Goal: Information Seeking & Learning: Find specific fact

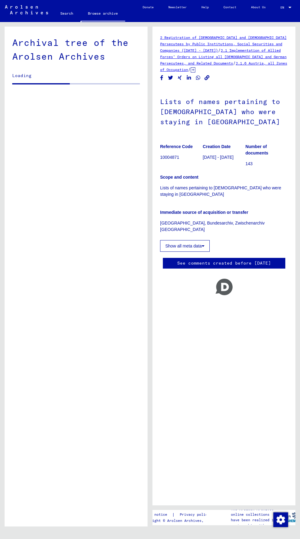
click at [165, 163] on figure "Reference Code 10004871" at bounding box center [181, 153] width 42 height 28
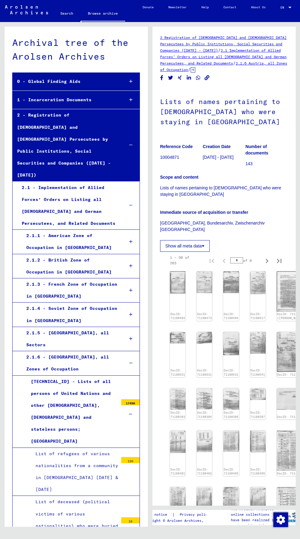
scroll to position [555, 0]
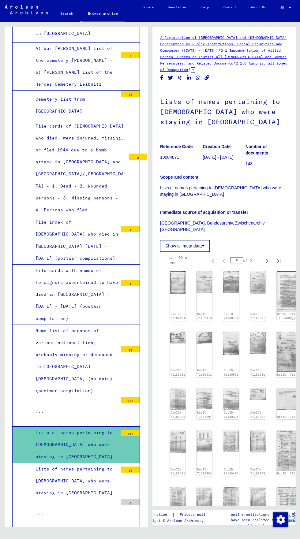
click at [174, 166] on figure "Reference Code 10004871" at bounding box center [181, 153] width 42 height 28
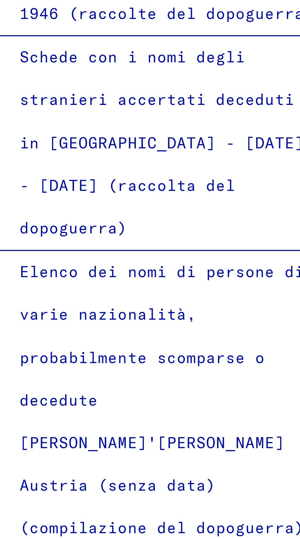
scroll to position [603, 0]
copy font "di"
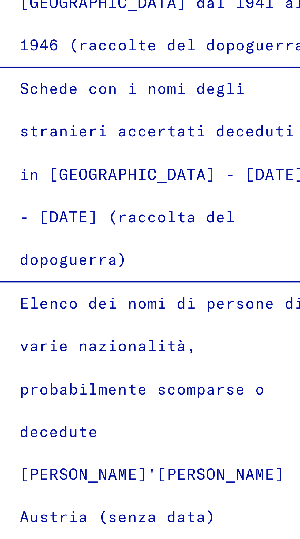
scroll to position [596, 0]
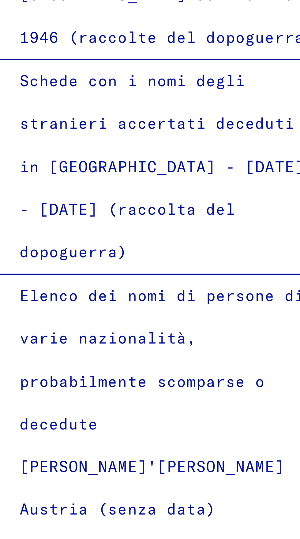
click at [46, 383] on div "..." at bounding box center [74, 389] width 87 height 12
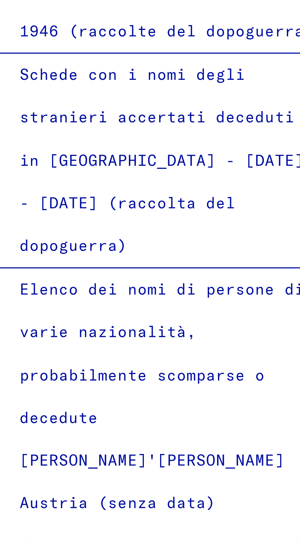
scroll to position [600, 0]
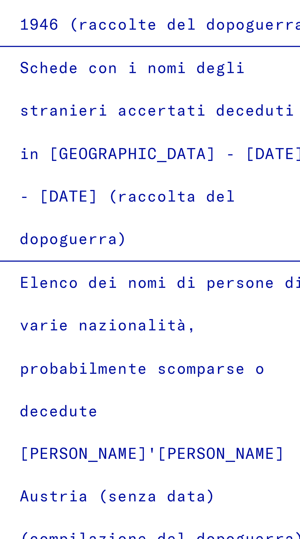
copy font "Elenchi di [PERSON_NAME] che soggiornavano in [GEOGRAPHIC_DATA]"
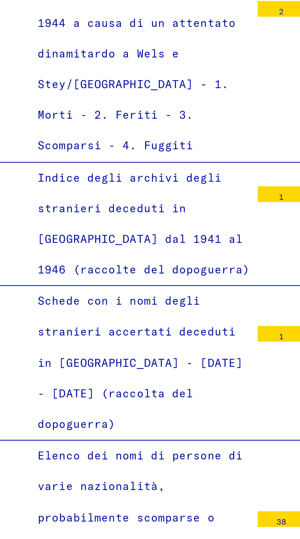
scroll to position [627, 0]
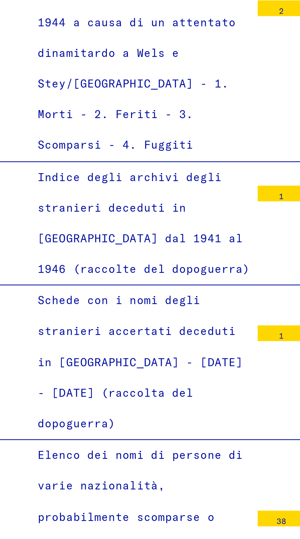
click at [46, 373] on div "Elenchi di [PERSON_NAME] che soggiornavano in [GEOGRAPHIC_DATA]" at bounding box center [74, 391] width 87 height 36
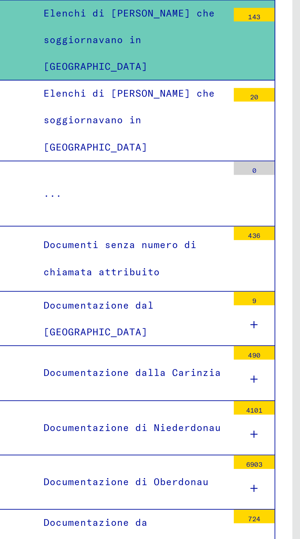
scroll to position [34, 12]
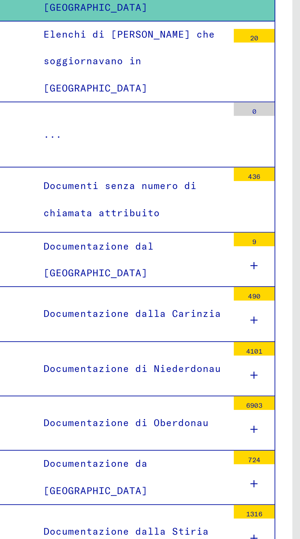
click at [123, 460] on icon at bounding box center [124, 462] width 3 height 4
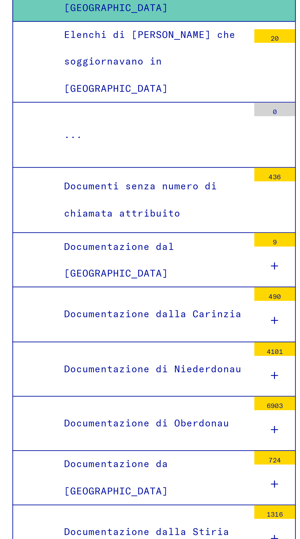
scroll to position [881, 0]
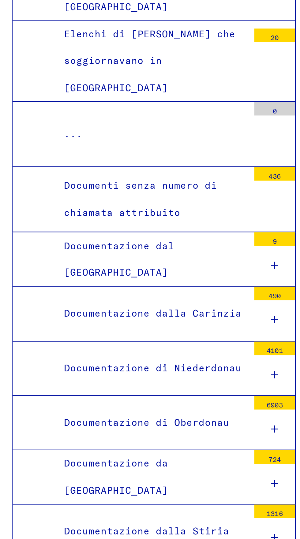
click at [115, 483] on div at bounding box center [124, 492] width 18 height 18
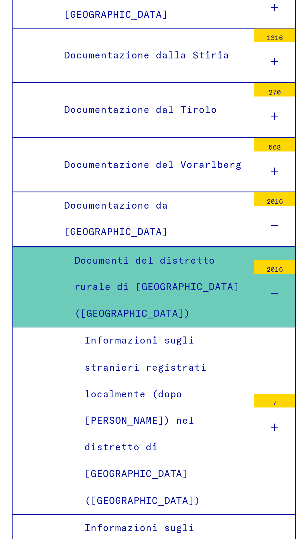
scroll to position [1098, 0]
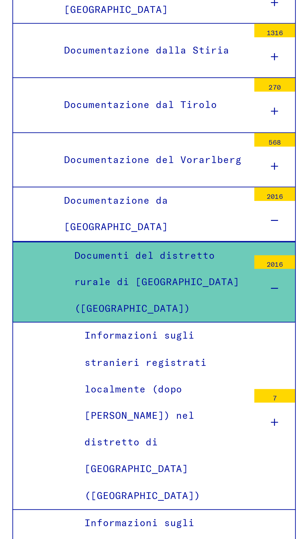
click at [116, 532] on div at bounding box center [124, 541] width 18 height 18
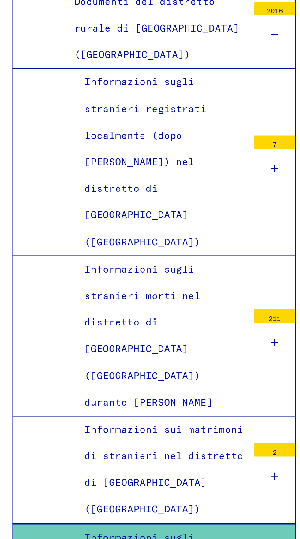
scroll to position [1212, 0]
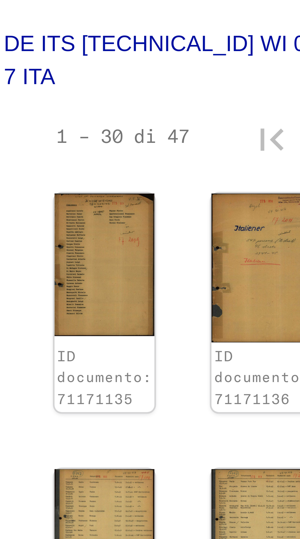
click at [176, 196] on img at bounding box center [179, 207] width 19 height 28
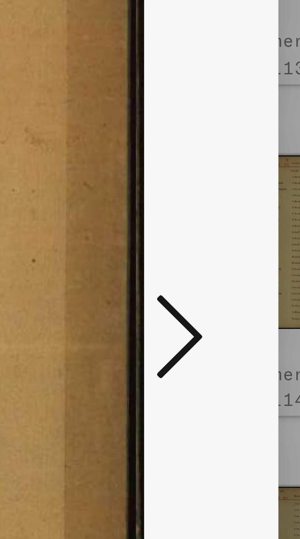
click at [257, 277] on icon at bounding box center [254, 274] width 7 height 15
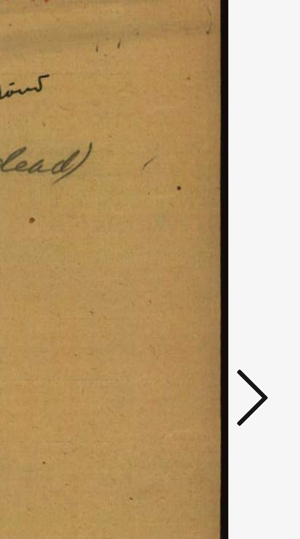
click at [257, 279] on icon at bounding box center [254, 274] width 7 height 15
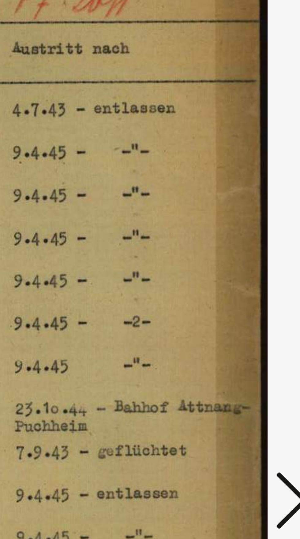
click at [254, 269] on icon at bounding box center [254, 274] width 7 height 15
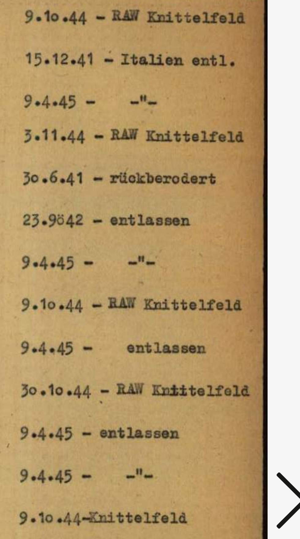
click at [254, 272] on icon at bounding box center [254, 274] width 7 height 15
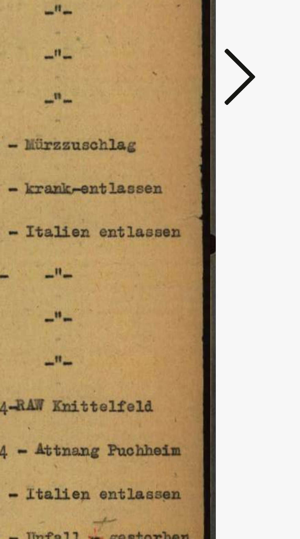
click at [257, 276] on icon at bounding box center [254, 274] width 7 height 15
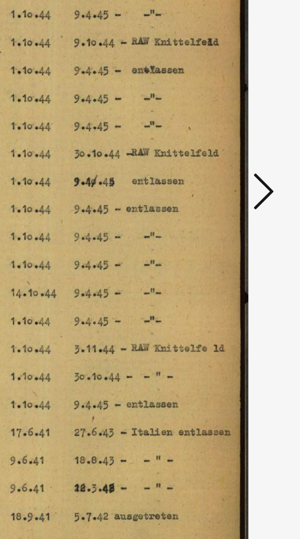
click at [258, 273] on button at bounding box center [254, 274] width 11 height 17
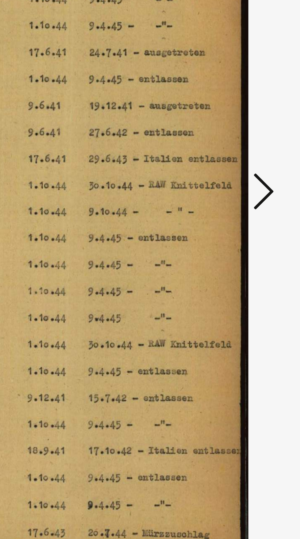
click at [258, 275] on icon at bounding box center [254, 274] width 7 height 15
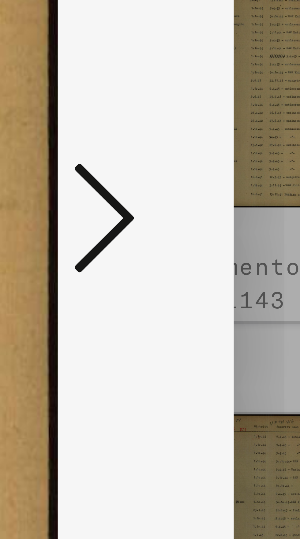
click at [255, 274] on icon at bounding box center [254, 274] width 7 height 15
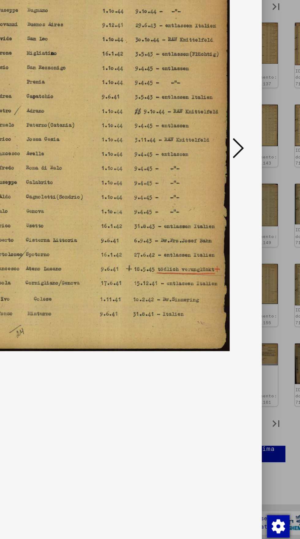
click at [258, 273] on button at bounding box center [254, 274] width 11 height 17
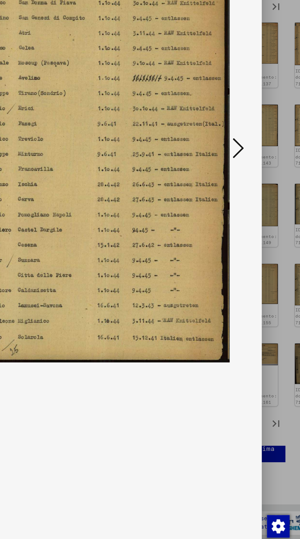
click at [256, 281] on icon at bounding box center [254, 274] width 7 height 15
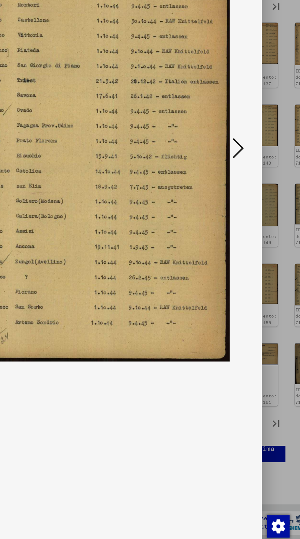
click at [253, 281] on icon at bounding box center [254, 274] width 7 height 15
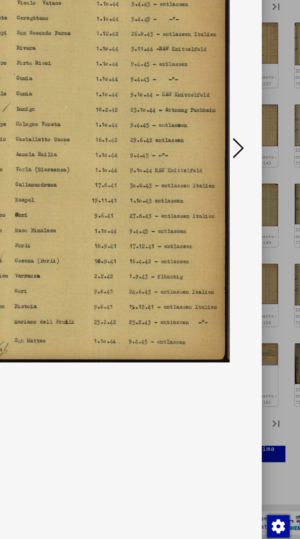
click at [257, 280] on icon at bounding box center [254, 274] width 7 height 15
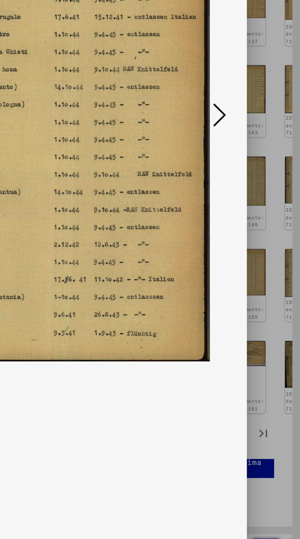
click at [257, 275] on icon at bounding box center [254, 274] width 7 height 15
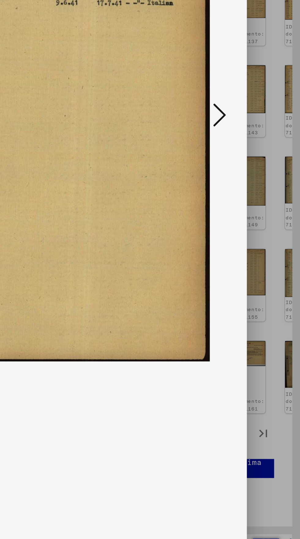
click at [258, 277] on icon at bounding box center [254, 274] width 7 height 15
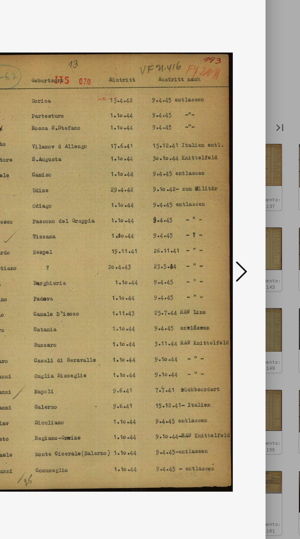
click at [258, 276] on icon at bounding box center [254, 274] width 7 height 15
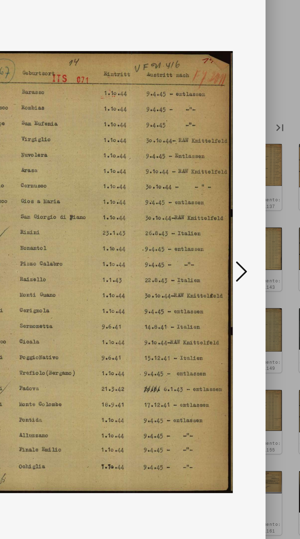
click at [260, 282] on button at bounding box center [254, 274] width 11 height 17
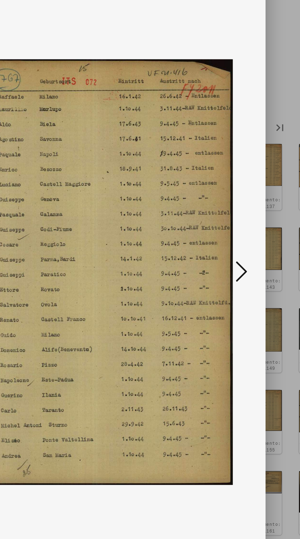
click at [258, 279] on button at bounding box center [254, 274] width 11 height 17
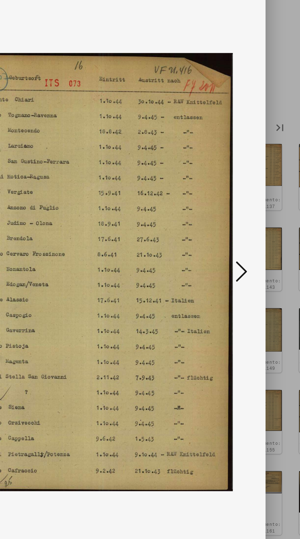
click at [259, 276] on button at bounding box center [254, 274] width 11 height 17
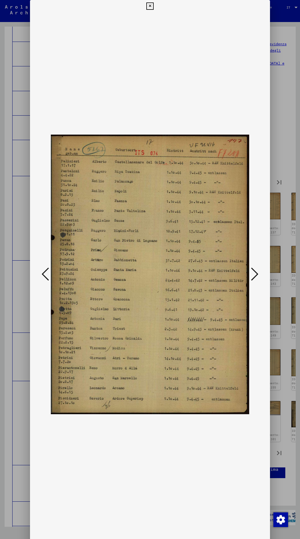
click at [154, 13] on img at bounding box center [150, 274] width 198 height 524
click at [155, 7] on div "ID documento: 71171135 DeepLink: [URL][DOMAIN_NAME]" at bounding box center [150, 288] width 240 height 577
click at [150, 6] on icon at bounding box center [149, 5] width 7 height 7
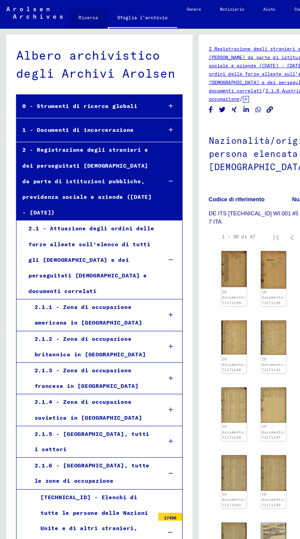
click at [76, 17] on link "Ricerca" at bounding box center [68, 13] width 30 height 15
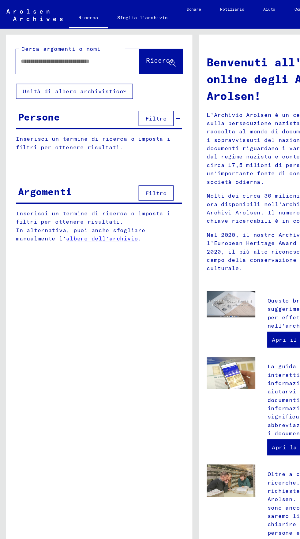
click at [32, 49] on input "text" at bounding box center [52, 47] width 72 height 6
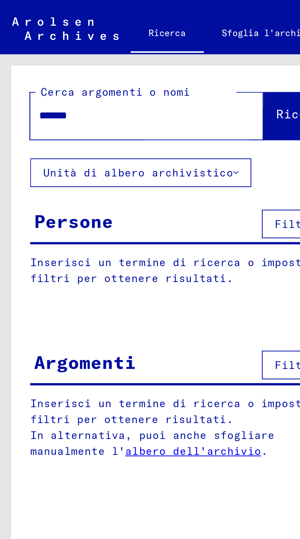
click at [112, 47] on font "Ricerca" at bounding box center [122, 46] width 21 height 6
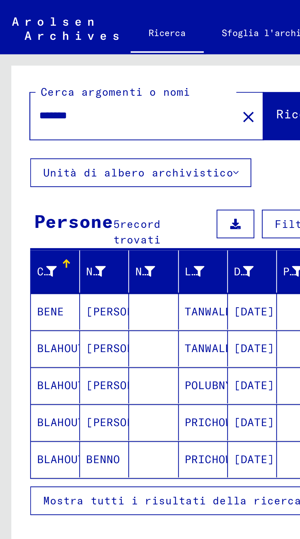
click at [37, 202] on font "Mostra tutti i risultati della ricerca" at bounding box center [69, 203] width 105 height 6
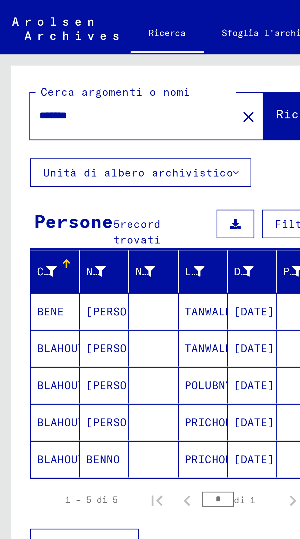
scroll to position [34, 0]
click at [18, 124] on font "BENE" at bounding box center [20, 127] width 11 height 6
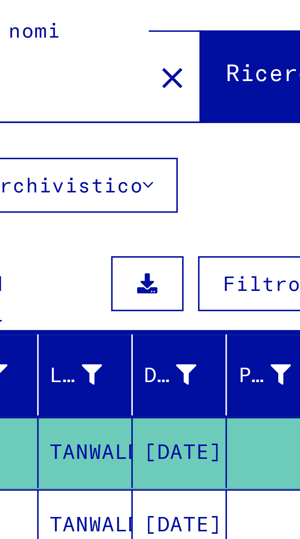
scroll to position [34, 0]
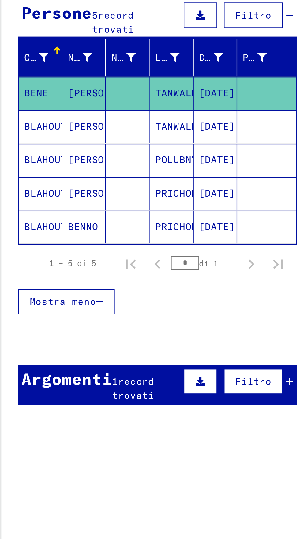
click at [47, 251] on div "Argomenti 1 record trovati Filtro" at bounding box center [75, 260] width 127 height 18
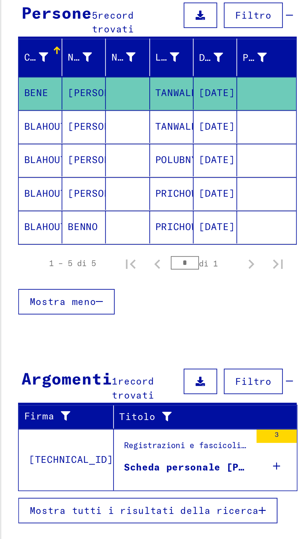
scroll to position [0, 0]
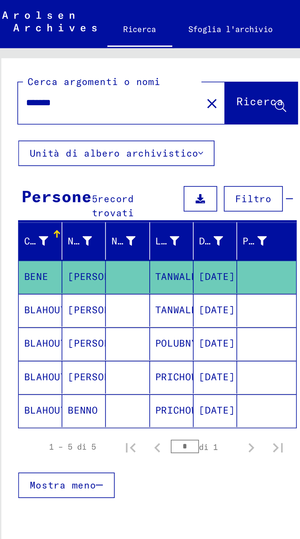
click at [37, 48] on input "*******" at bounding box center [54, 47] width 76 height 6
type input "*"
click at [19, 49] on input "text" at bounding box center [54, 47] width 76 height 6
click at [112, 49] on font "Ricerca" at bounding box center [122, 47] width 21 height 6
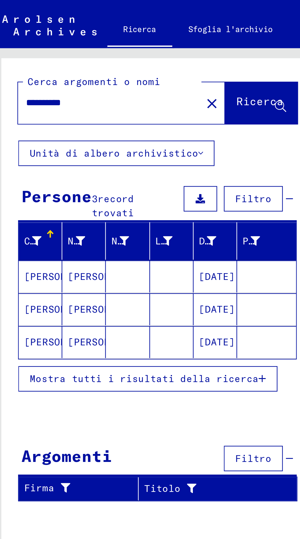
click at [43, 50] on input "**********" at bounding box center [52, 47] width 72 height 6
type input "*"
click at [114, 48] on font "Ricerca" at bounding box center [122, 46] width 21 height 6
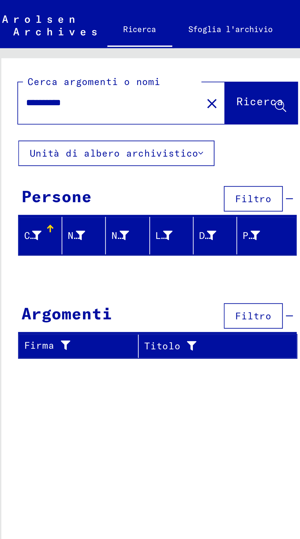
click at [17, 50] on input "**********" at bounding box center [52, 47] width 72 height 6
click at [20, 48] on input "**********" at bounding box center [52, 47] width 72 height 6
click at [16, 47] on input "**********" at bounding box center [52, 47] width 72 height 6
click at [19, 49] on input "**********" at bounding box center [52, 47] width 72 height 6
type input "**********"
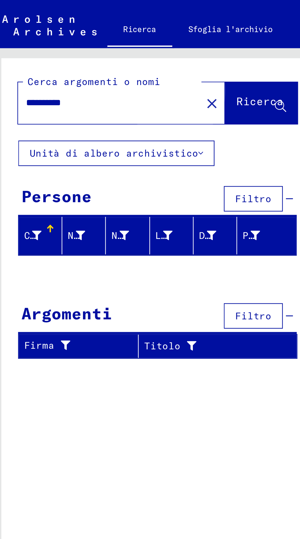
click at [112, 49] on font "Ricerca" at bounding box center [122, 46] width 21 height 6
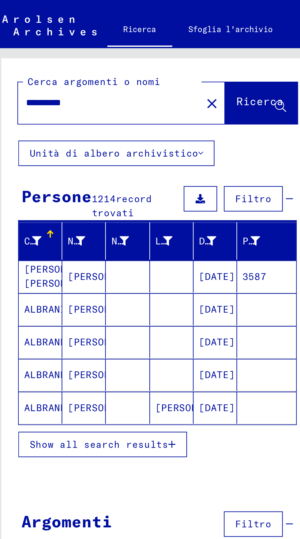
click at [72, 202] on span "Show all search results" at bounding box center [48, 203] width 63 height 6
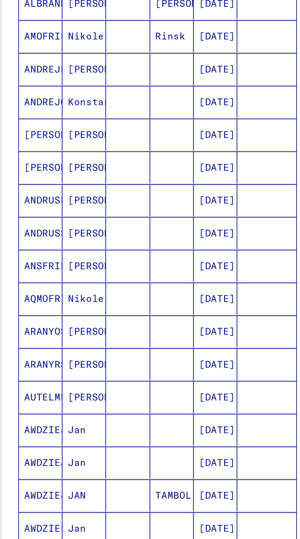
scroll to position [34, 0]
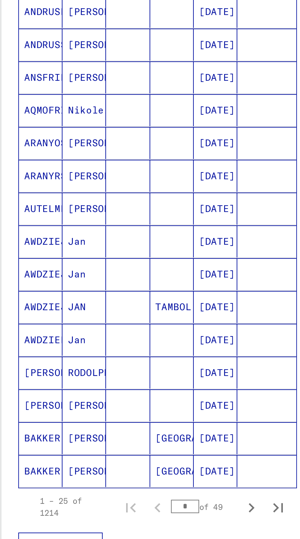
click at [120, 498] on icon "Next page" at bounding box center [118, 502] width 9 height 9
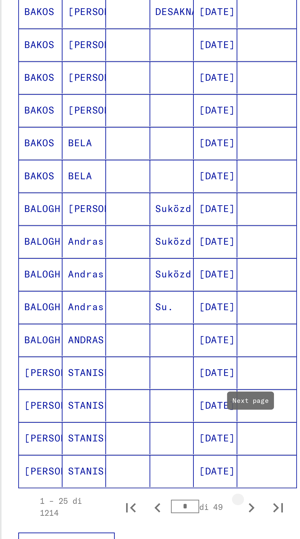
click at [119, 498] on icon "Pagina successiva" at bounding box center [118, 502] width 9 height 9
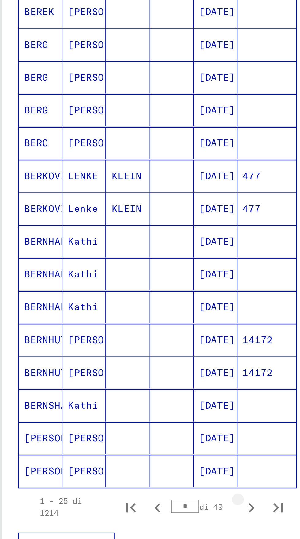
click at [118, 498] on icon "Pagina successiva" at bounding box center [118, 502] width 9 height 9
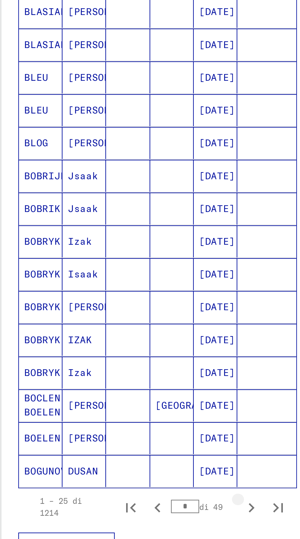
click at [119, 501] on icon "Pagina successiva" at bounding box center [118, 503] width 3 height 4
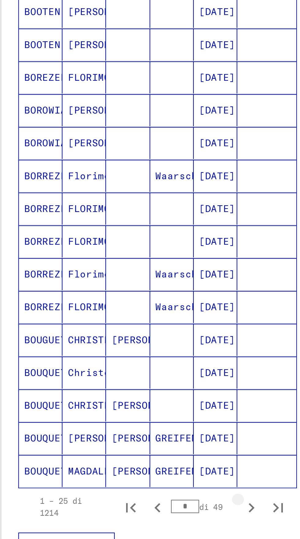
click at [117, 498] on icon "Pagina successiva" at bounding box center [118, 502] width 9 height 9
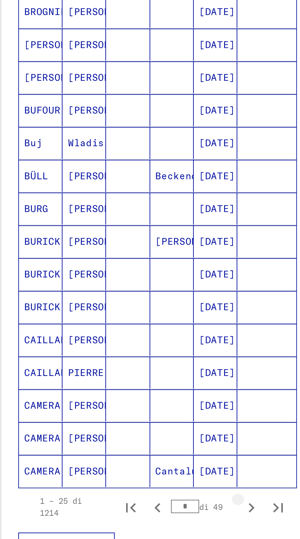
click at [119, 498] on icon "Pagina successiva" at bounding box center [118, 502] width 9 height 9
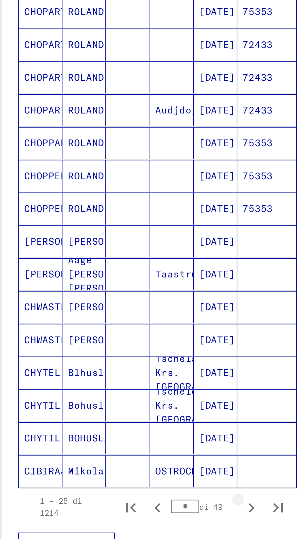
click at [120, 498] on icon "Pagina successiva" at bounding box center [118, 502] width 9 height 9
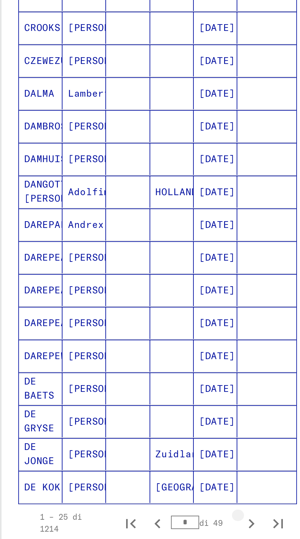
click at [122, 498] on icon "Pagina successiva" at bounding box center [118, 502] width 9 height 9
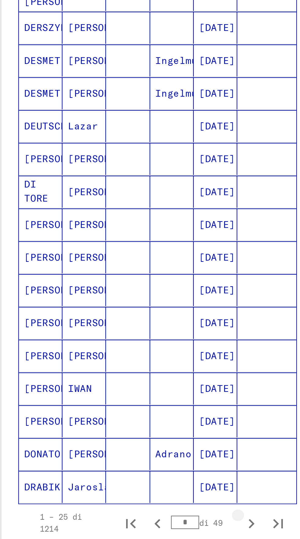
click at [120, 498] on icon "Pagina successiva" at bounding box center [118, 502] width 9 height 9
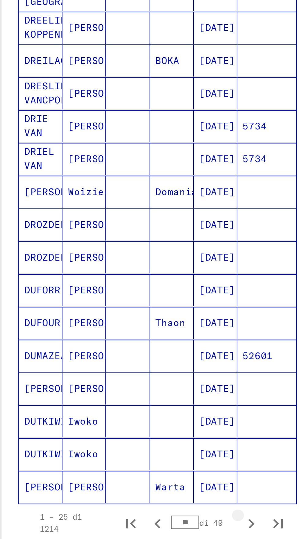
click at [120, 498] on icon "Pagina successiva" at bounding box center [118, 502] width 9 height 9
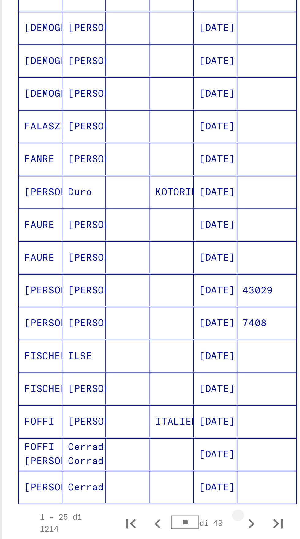
click at [119, 498] on icon "Pagina successiva" at bounding box center [118, 502] width 9 height 9
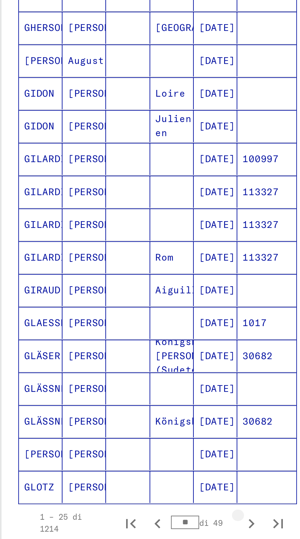
click at [119, 498] on icon "Pagina successiva" at bounding box center [118, 502] width 9 height 9
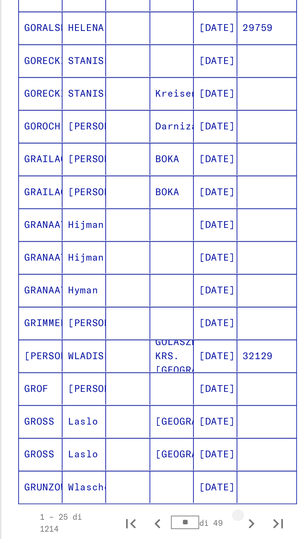
click at [119, 498] on icon "Pagina successiva" at bounding box center [118, 502] width 9 height 9
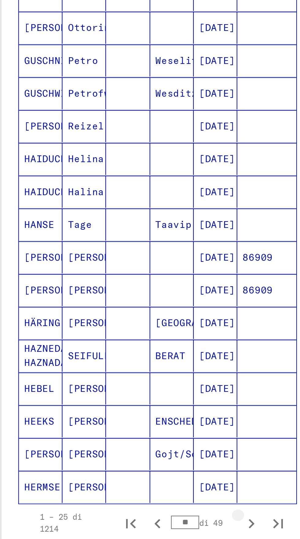
click at [118, 498] on icon "Pagina successiva" at bounding box center [118, 502] width 9 height 9
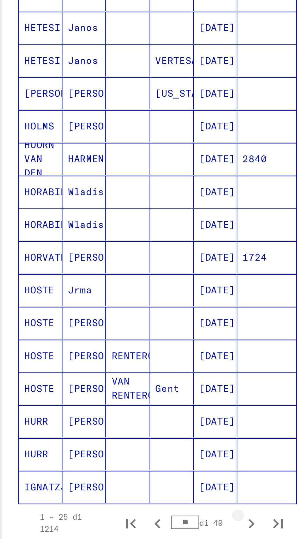
click at [118, 501] on icon "Pagina successiva" at bounding box center [118, 503] width 3 height 4
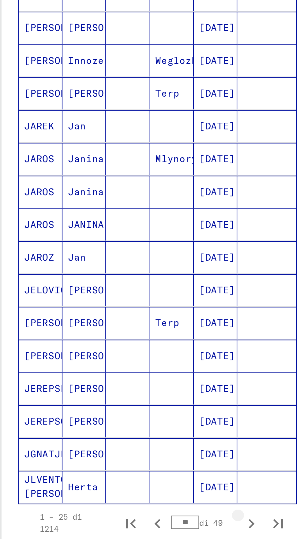
click at [117, 498] on icon "Pagina successiva" at bounding box center [118, 502] width 9 height 9
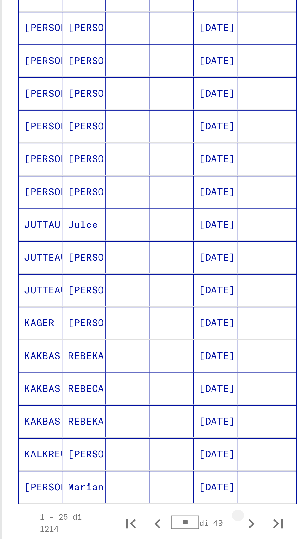
click at [117, 498] on icon "Pagina successiva" at bounding box center [118, 502] width 9 height 9
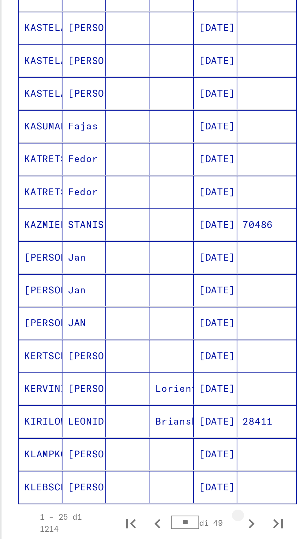
click at [119, 498] on icon "Pagina successiva" at bounding box center [118, 502] width 9 height 9
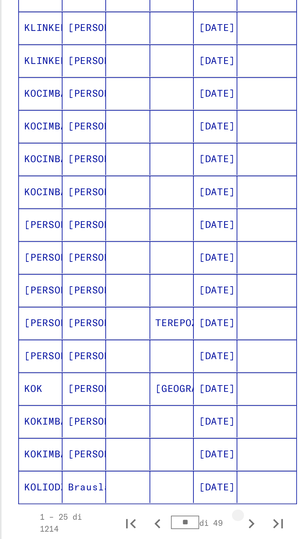
click at [119, 498] on icon "Pagina successiva" at bounding box center [118, 502] width 9 height 9
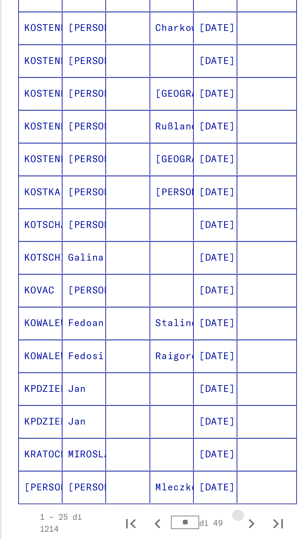
click at [118, 498] on icon "Pagina successiva" at bounding box center [118, 502] width 9 height 9
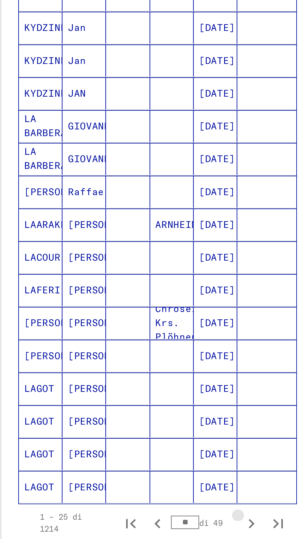
click at [118, 501] on icon "Pagina successiva" at bounding box center [118, 503] width 3 height 4
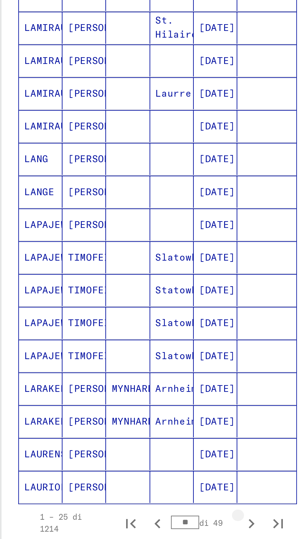
click at [119, 498] on icon "Pagina successiva" at bounding box center [118, 502] width 9 height 9
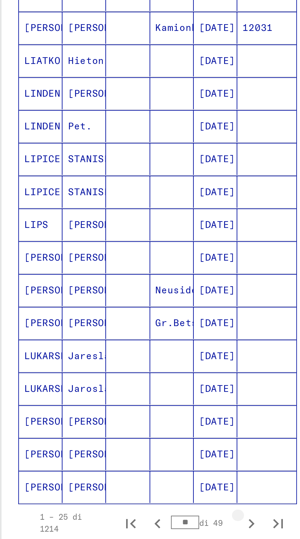
click at [120, 498] on icon "Pagina successiva" at bounding box center [118, 502] width 9 height 9
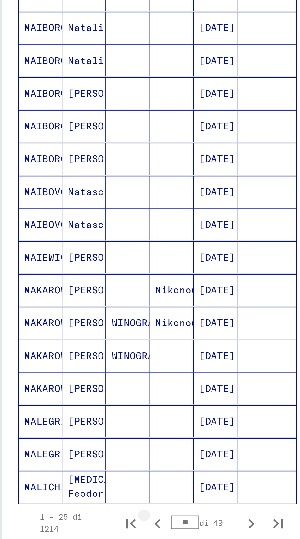
click at [75, 498] on icon "Pagina precedente" at bounding box center [76, 502] width 9 height 9
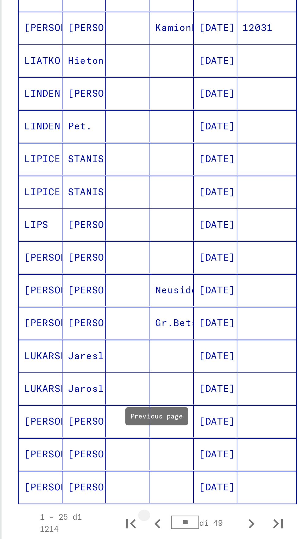
click at [79, 498] on icon "Pagina precedente" at bounding box center [76, 502] width 9 height 9
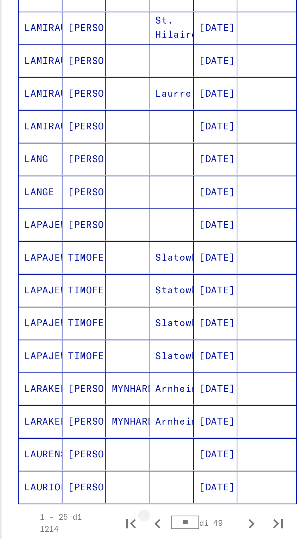
click at [80, 496] on button "Pagina precedente" at bounding box center [76, 502] width 12 height 12
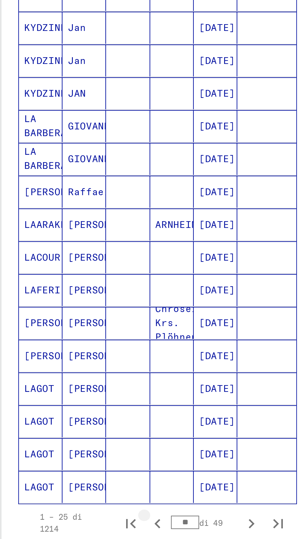
click at [80, 496] on button "Pagina precedente" at bounding box center [76, 502] width 12 height 12
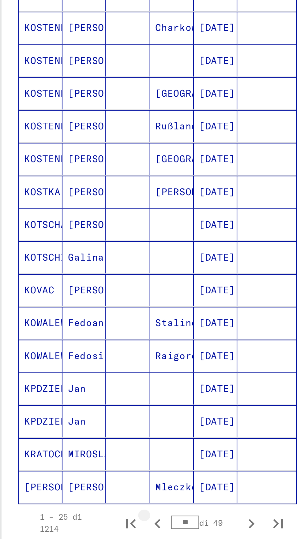
click at [80, 496] on button "Pagina precedente" at bounding box center [76, 502] width 12 height 12
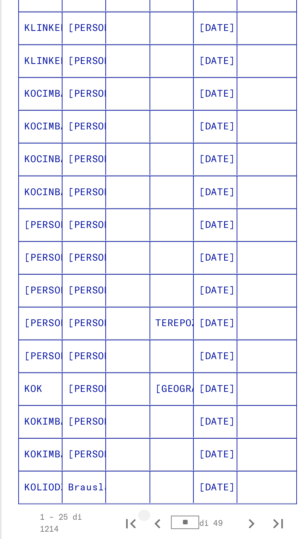
click at [80, 496] on button "Pagina precedente" at bounding box center [76, 502] width 12 height 12
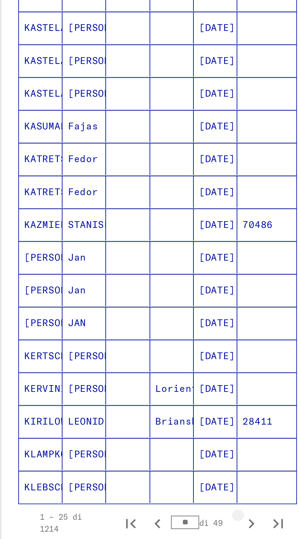
click at [121, 498] on icon "Pagina successiva" at bounding box center [118, 502] width 9 height 9
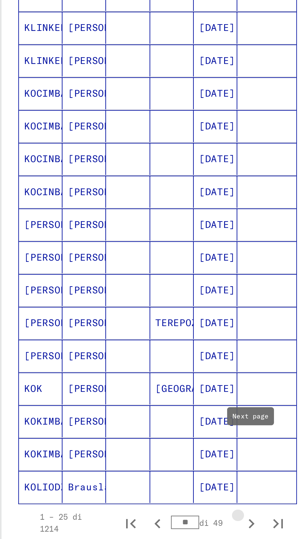
click at [119, 498] on icon "Pagina successiva" at bounding box center [118, 502] width 9 height 9
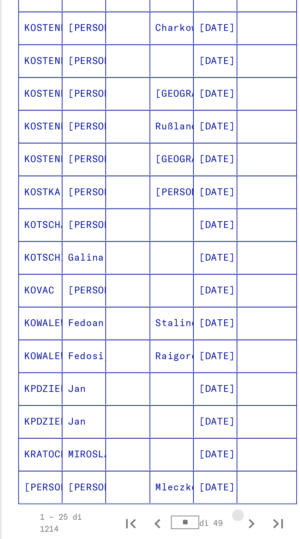
click at [119, 501] on icon "Pagina successiva" at bounding box center [118, 503] width 3 height 4
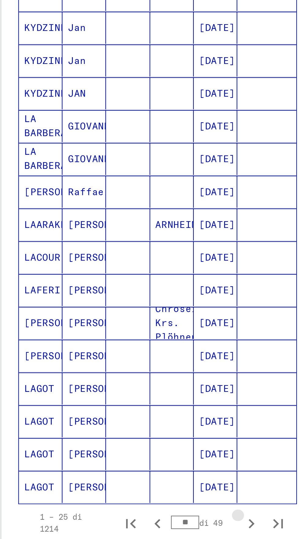
click at [117, 498] on icon "Pagina successiva" at bounding box center [118, 502] width 9 height 9
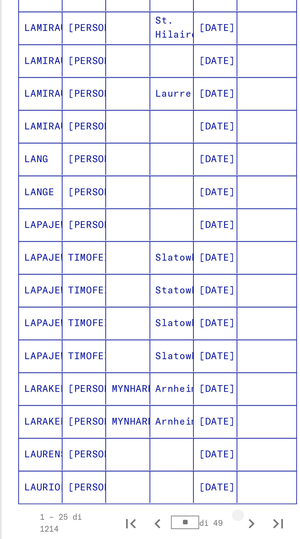
click at [117, 498] on icon "Pagina successiva" at bounding box center [118, 502] width 9 height 9
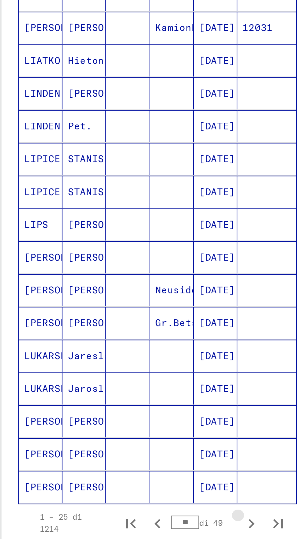
click at [117, 498] on icon "Pagina successiva" at bounding box center [118, 502] width 9 height 9
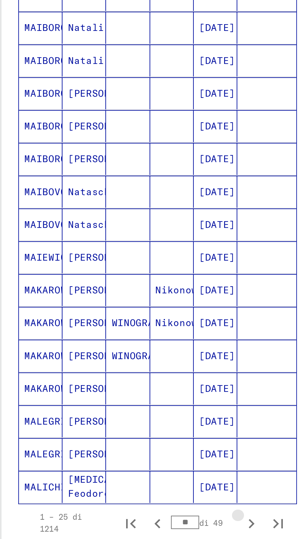
click at [115, 498] on icon "Pagina successiva" at bounding box center [118, 502] width 9 height 9
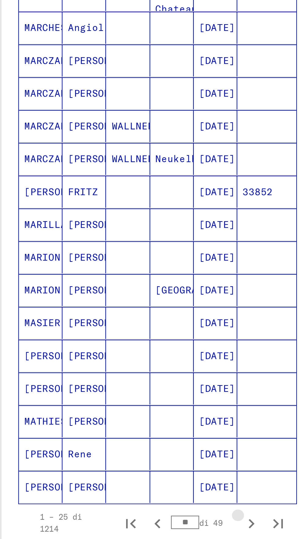
click at [115, 498] on icon "Pagina successiva" at bounding box center [118, 502] width 9 height 9
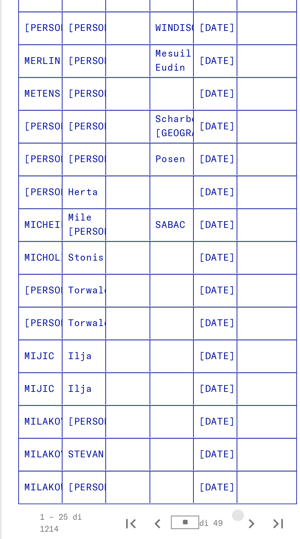
click at [114, 496] on button "Pagina successiva" at bounding box center [119, 502] width 12 height 12
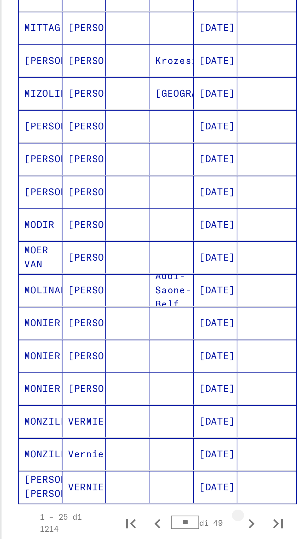
click at [114, 496] on button "Pagina successiva" at bounding box center [119, 502] width 12 height 12
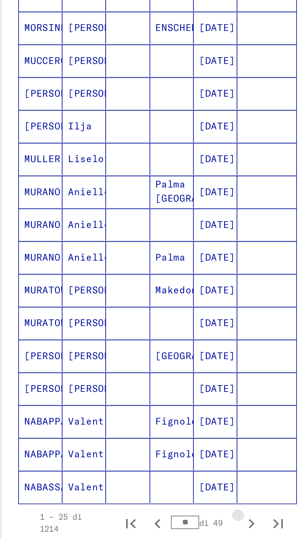
click at [115, 498] on icon "Pagina successiva" at bounding box center [118, 502] width 9 height 9
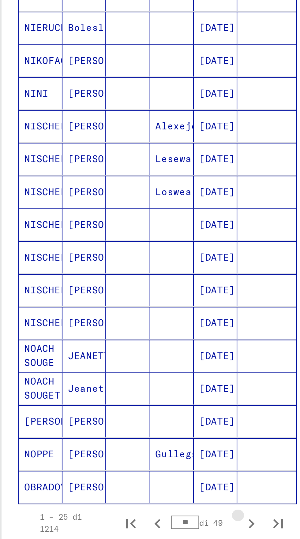
click at [115, 498] on icon "Pagina successiva" at bounding box center [118, 502] width 9 height 9
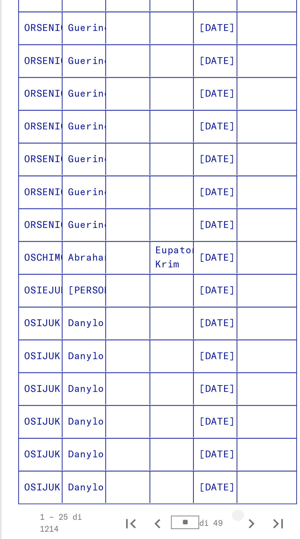
click at [115, 498] on icon "Pagina successiva" at bounding box center [118, 502] width 9 height 9
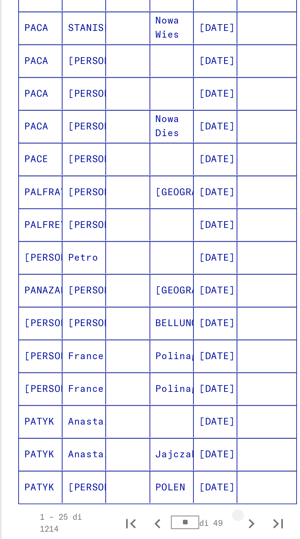
click at [115, 498] on icon "Pagina successiva" at bounding box center [118, 502] width 9 height 9
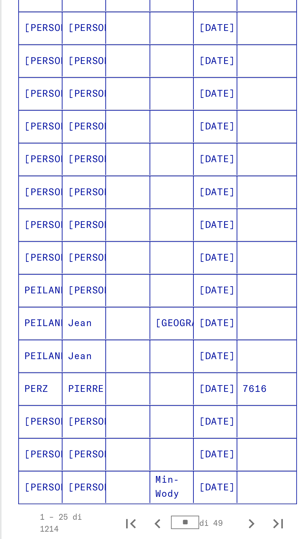
click at [77, 496] on button "Pagina precedente" at bounding box center [76, 502] width 12 height 12
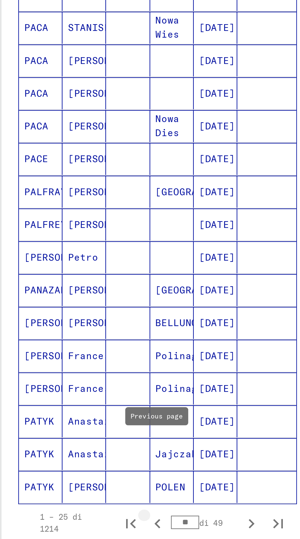
click at [77, 498] on icon "Pagina precedente" at bounding box center [76, 502] width 9 height 9
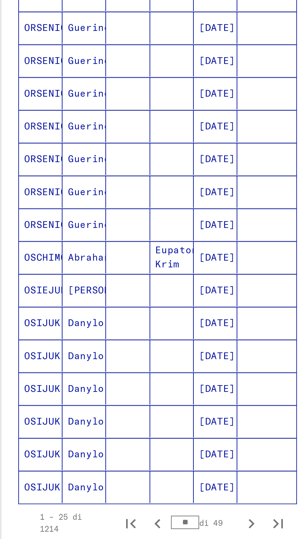
click at [80, 496] on button "Pagina precedente" at bounding box center [76, 502] width 12 height 12
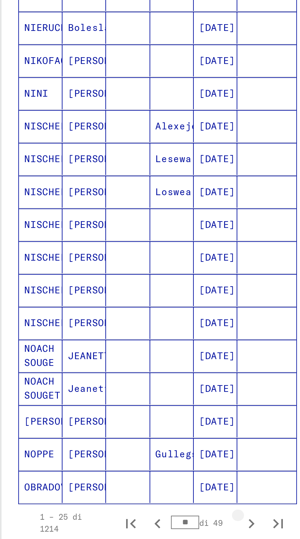
click at [122, 498] on icon "Pagina successiva" at bounding box center [118, 502] width 9 height 9
type input "**"
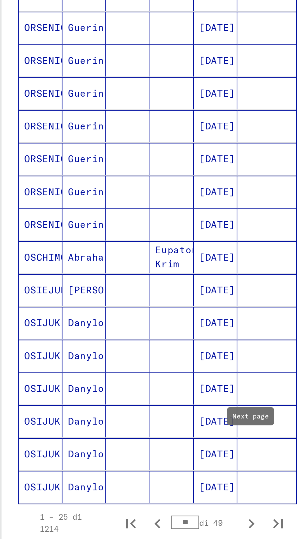
click at [109, 314] on mat-cell "[DATE]" at bounding box center [102, 321] width 20 height 15
